Goal: Use online tool/utility: Utilize a website feature to perform a specific function

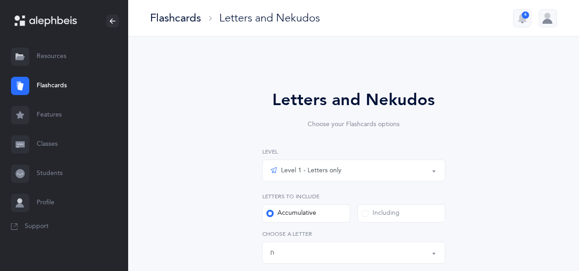
select select "27"
select select "single"
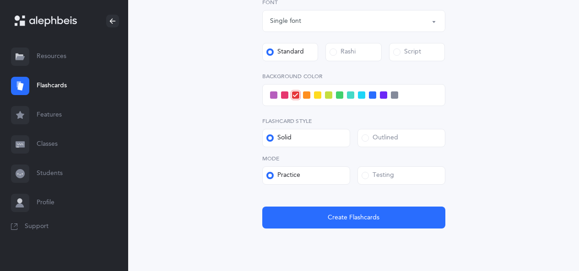
scroll to position [344, 0]
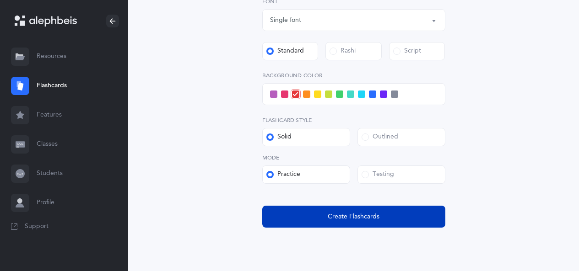
click at [293, 216] on button "Create Flashcards" at bounding box center [353, 217] width 183 height 22
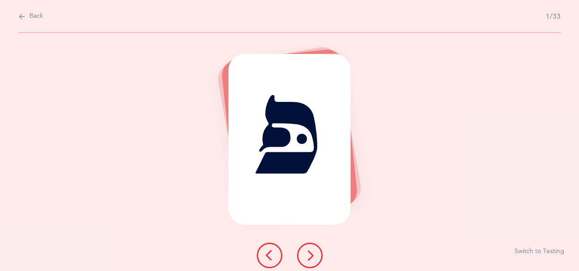
scroll to position [0, 0]
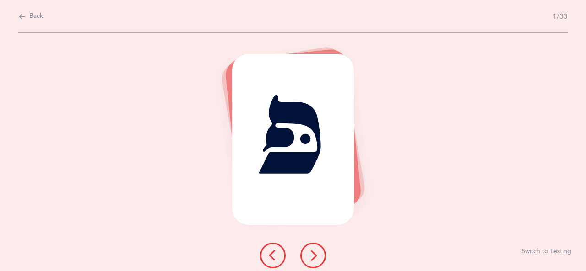
click at [318, 252] on icon at bounding box center [313, 255] width 11 height 11
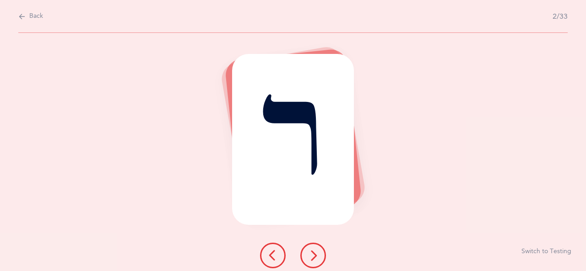
click at [322, 252] on button at bounding box center [313, 256] width 26 height 26
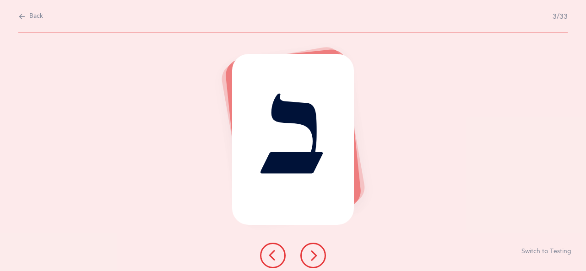
click at [315, 252] on icon at bounding box center [313, 255] width 11 height 11
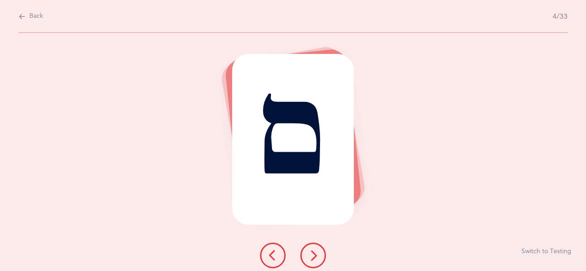
click at [321, 251] on button at bounding box center [313, 256] width 26 height 26
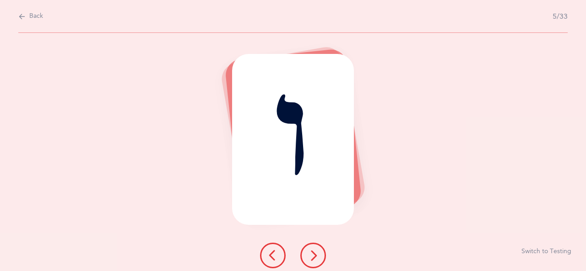
click at [320, 257] on button at bounding box center [313, 256] width 26 height 26
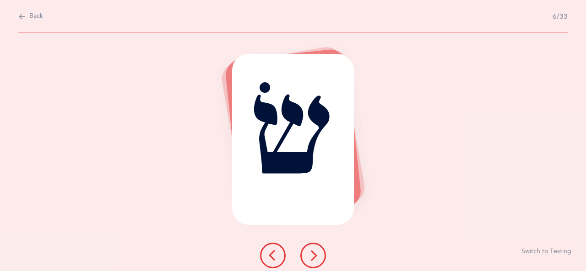
click at [312, 257] on icon at bounding box center [313, 255] width 11 height 11
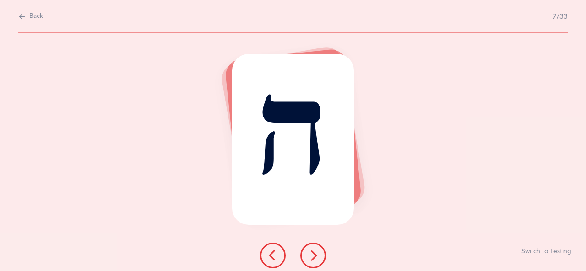
click at [316, 255] on icon at bounding box center [313, 255] width 11 height 11
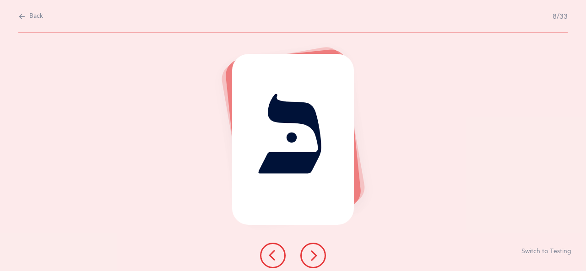
click at [314, 255] on icon at bounding box center [313, 255] width 11 height 11
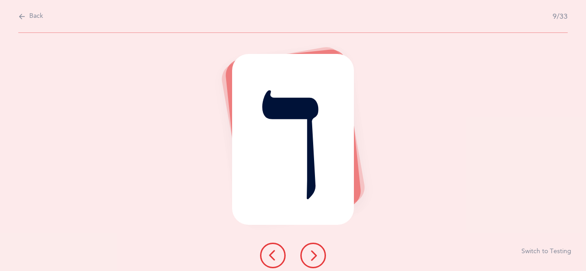
click at [312, 254] on icon at bounding box center [313, 255] width 11 height 11
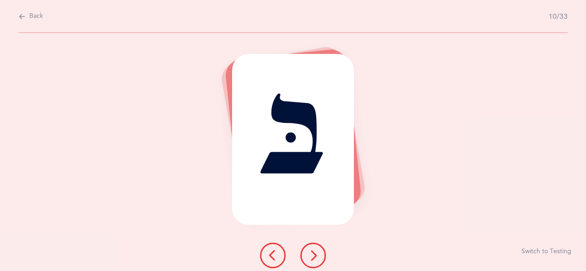
click at [315, 256] on icon at bounding box center [313, 255] width 11 height 11
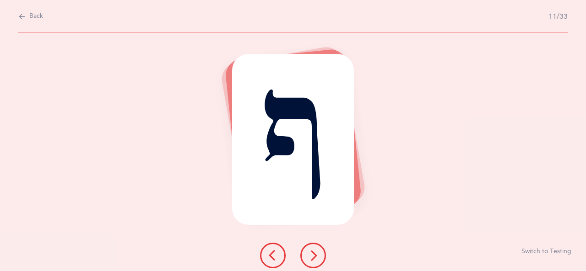
click at [315, 255] on icon at bounding box center [313, 255] width 11 height 11
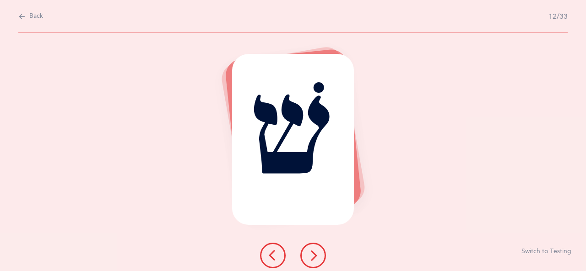
click at [312, 253] on icon at bounding box center [313, 255] width 11 height 11
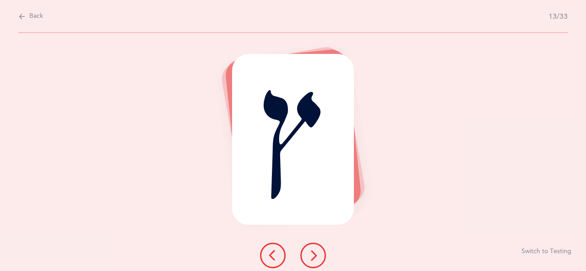
click at [314, 256] on icon at bounding box center [313, 255] width 11 height 11
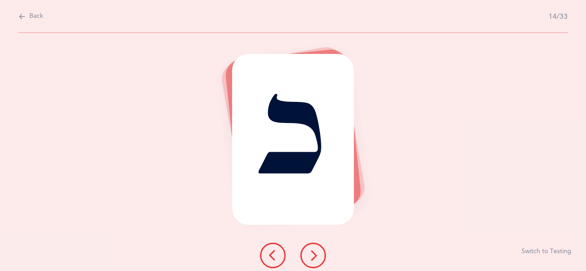
click at [313, 258] on icon at bounding box center [313, 255] width 11 height 11
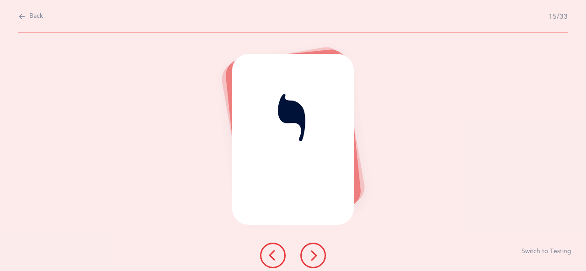
click at [314, 255] on icon at bounding box center [313, 255] width 11 height 11
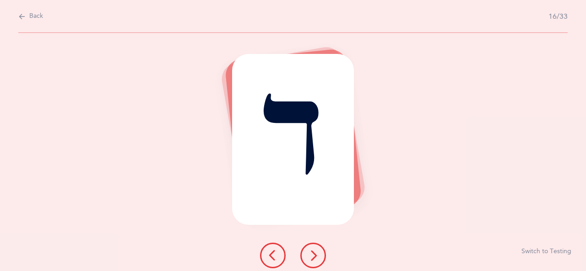
click at [319, 248] on button at bounding box center [313, 256] width 26 height 26
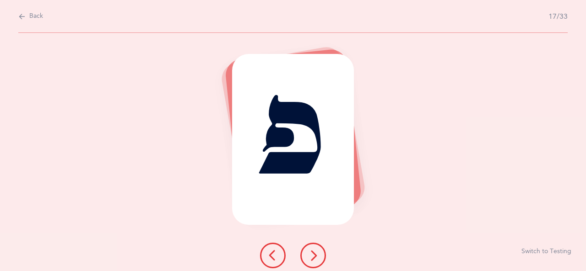
click at [318, 253] on icon at bounding box center [313, 255] width 11 height 11
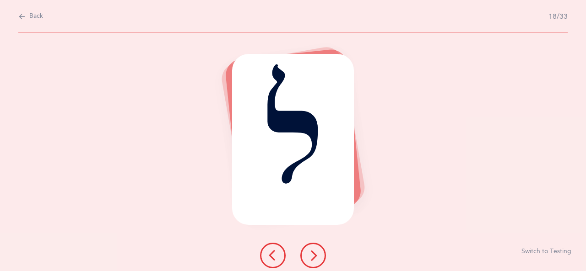
click at [318, 254] on icon at bounding box center [313, 255] width 11 height 11
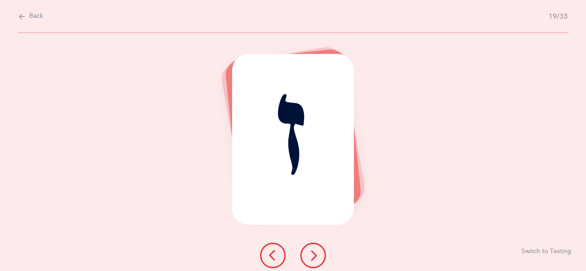
click at [315, 252] on icon at bounding box center [313, 255] width 11 height 11
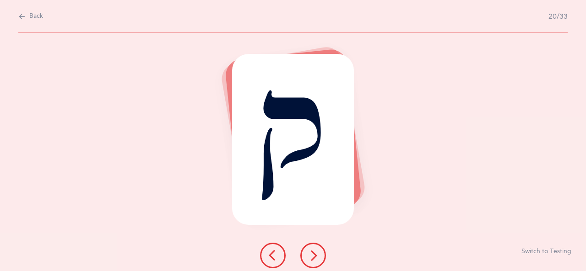
click at [319, 255] on button at bounding box center [313, 256] width 26 height 26
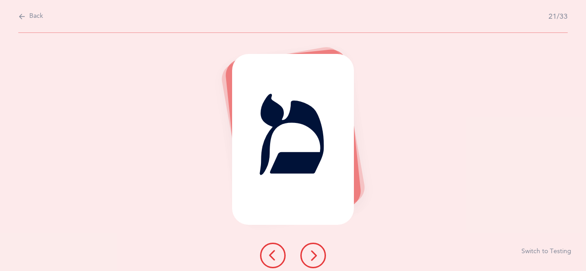
click at [321, 260] on button at bounding box center [313, 256] width 26 height 26
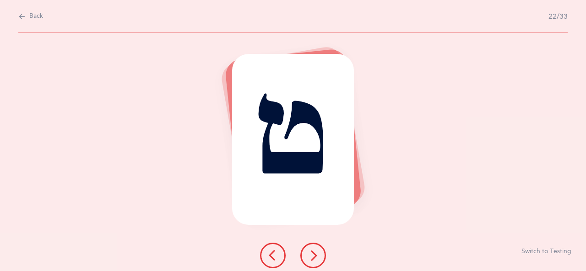
click at [315, 253] on icon at bounding box center [313, 255] width 11 height 11
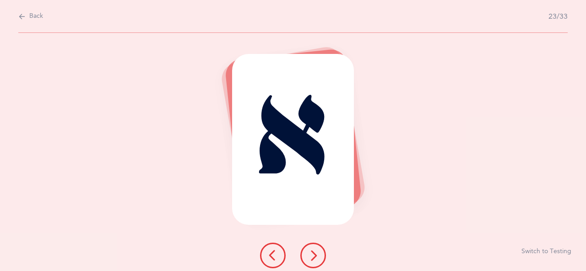
click at [320, 254] on button at bounding box center [313, 256] width 26 height 26
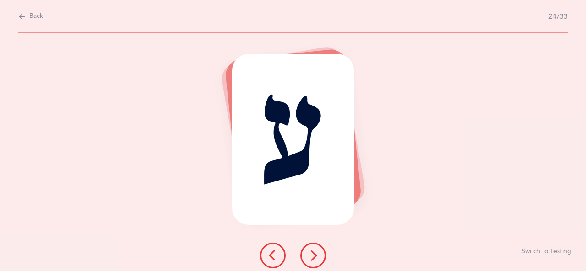
click at [311, 255] on icon at bounding box center [313, 255] width 11 height 11
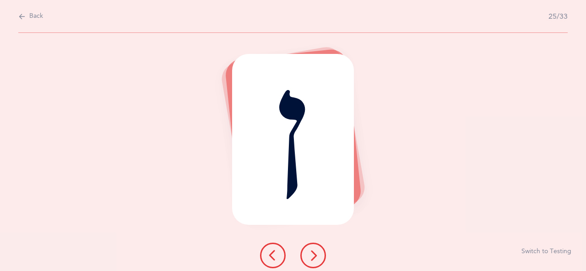
click at [310, 256] on icon at bounding box center [313, 255] width 11 height 11
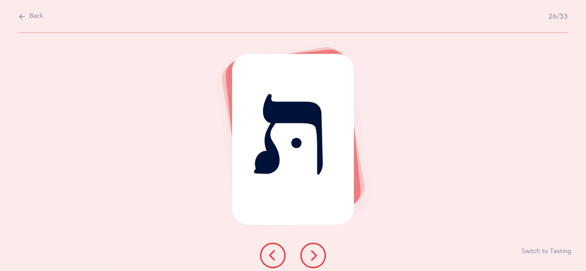
click at [318, 253] on icon at bounding box center [313, 255] width 11 height 11
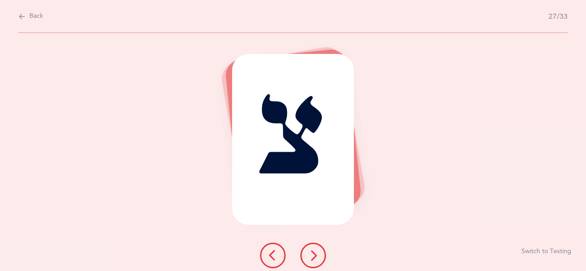
click at [315, 254] on icon at bounding box center [313, 255] width 11 height 11
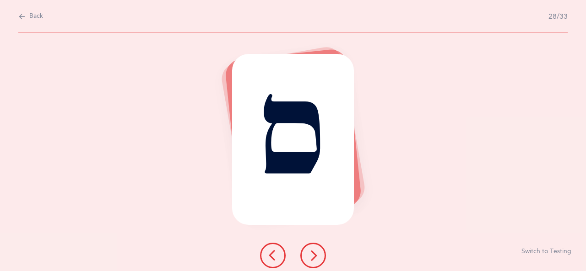
click at [313, 255] on icon at bounding box center [313, 255] width 11 height 11
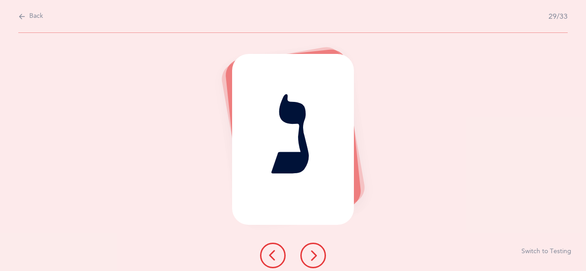
click at [312, 259] on icon at bounding box center [313, 255] width 11 height 11
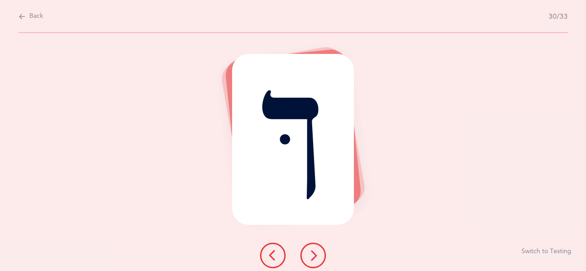
click at [317, 256] on icon at bounding box center [313, 255] width 11 height 11
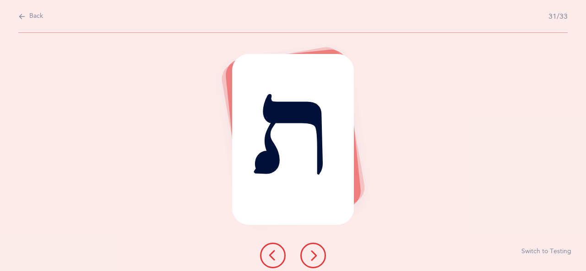
click at [314, 254] on icon at bounding box center [313, 255] width 11 height 11
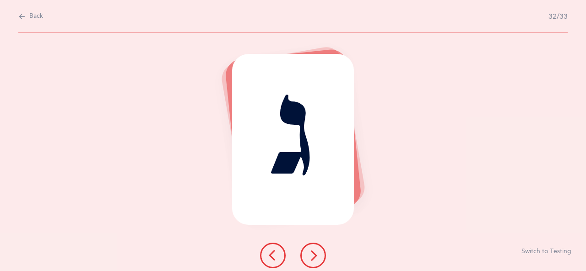
click at [316, 259] on icon at bounding box center [313, 255] width 11 height 11
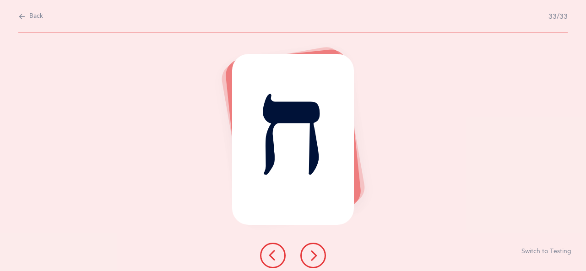
click at [315, 254] on icon at bounding box center [313, 255] width 11 height 11
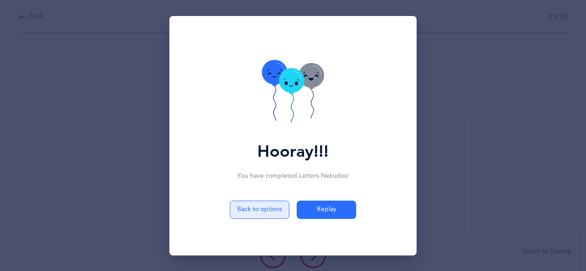
click at [252, 208] on button "Back to options" at bounding box center [260, 210] width 60 height 18
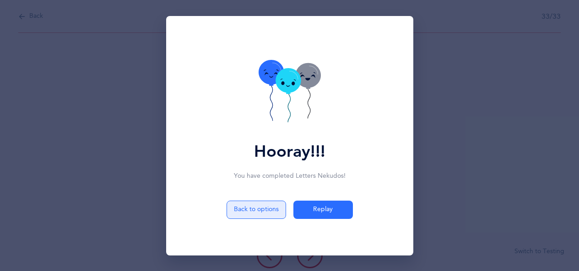
select select "27"
select select "single"
